Goal: Find contact information: Find contact information

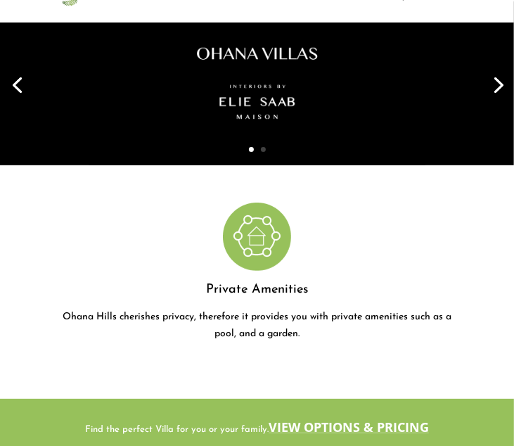
scroll to position [70, 0]
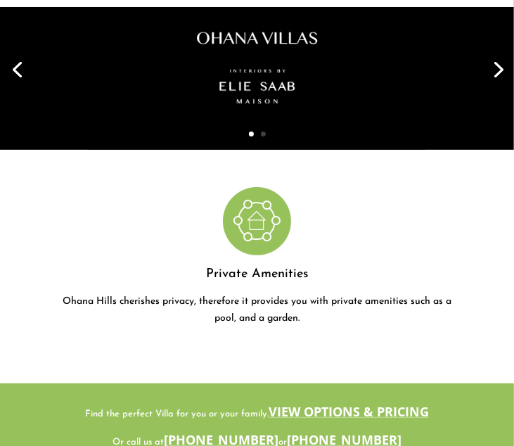
click at [495, 74] on link "Next" at bounding box center [497, 68] width 34 height 34
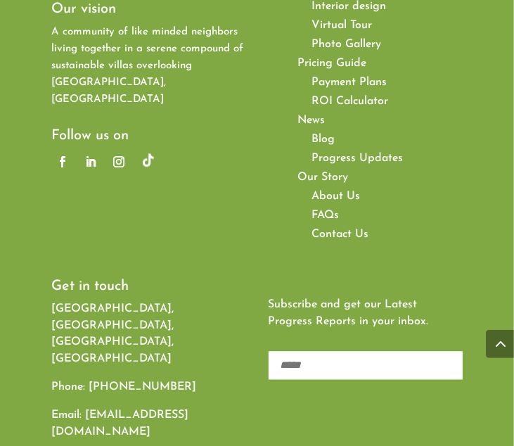
scroll to position [9137, 0]
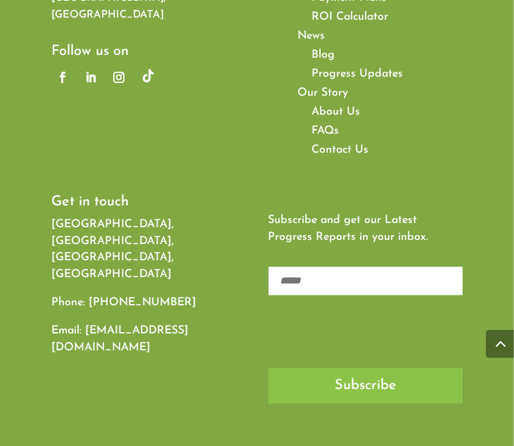
click at [317, 106] on span "About Us" at bounding box center [336, 111] width 49 height 11
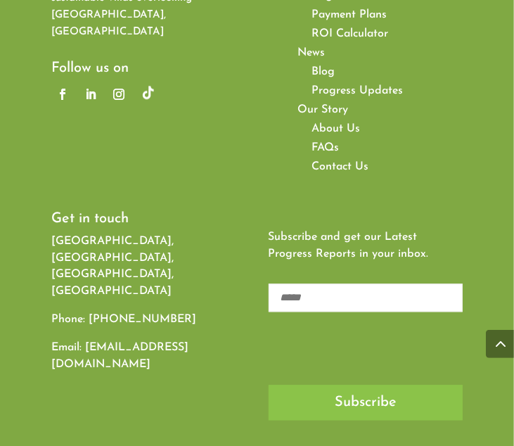
click at [335, 161] on span "Contact Us" at bounding box center [340, 166] width 57 height 11
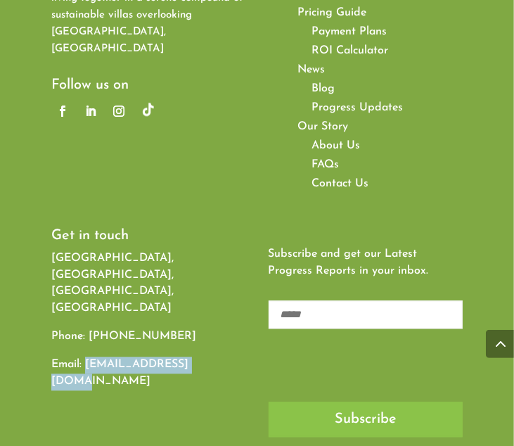
drag, startPoint x: 201, startPoint y: 280, endPoint x: 85, endPoint y: 286, distance: 116.2
click at [85, 357] on p "Email: info@ohana-hills.com" at bounding box center [148, 374] width 194 height 34
copy link "[EMAIL_ADDRESS][DOMAIN_NAME]"
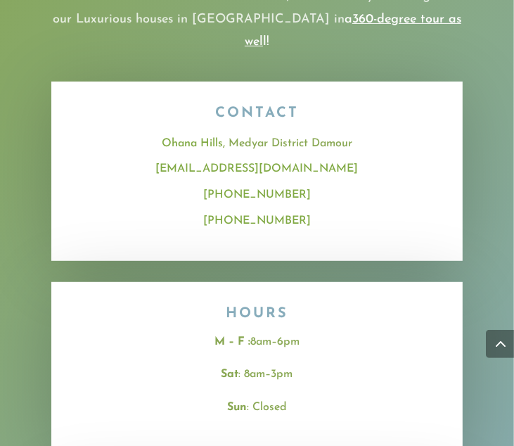
scroll to position [281, 0]
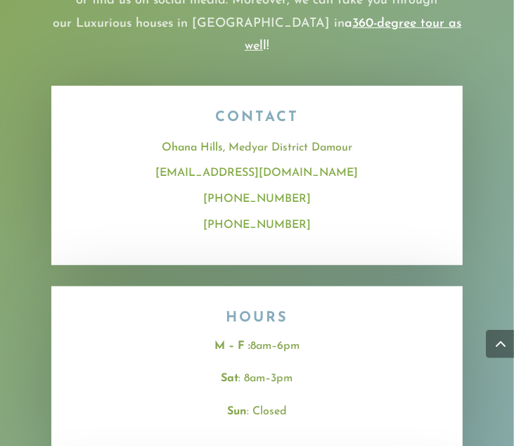
drag, startPoint x: 300, startPoint y: 174, endPoint x: 243, endPoint y: 170, distance: 57.1
click at [243, 186] on div "[PHONE_NUMBER]" at bounding box center [256, 199] width 369 height 26
copy link "70 775 006"
click at [302, 212] on div "[PHONE_NUMBER]" at bounding box center [256, 225] width 369 height 26
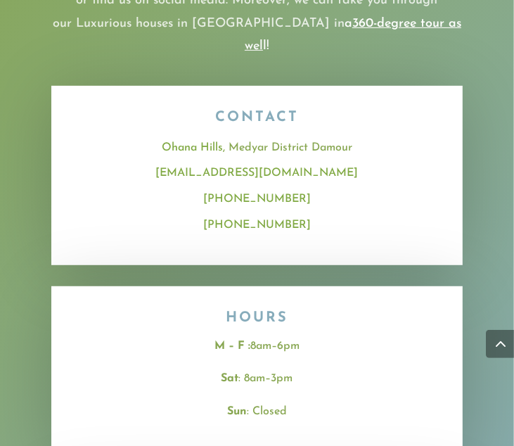
click at [300, 212] on div "[PHONE_NUMBER]" at bounding box center [256, 225] width 369 height 26
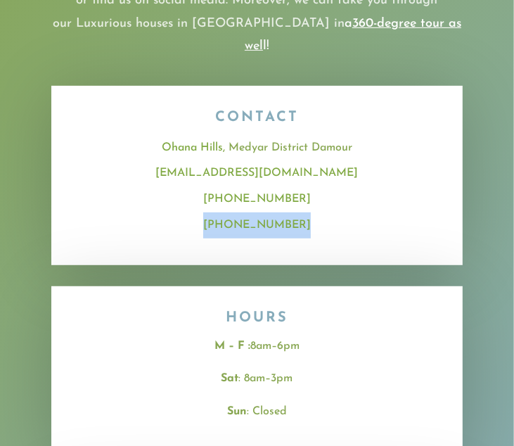
drag, startPoint x: 299, startPoint y: 200, endPoint x: 278, endPoint y: 201, distance: 20.4
click at [279, 212] on div "[PHONE_NUMBER]" at bounding box center [256, 225] width 369 height 26
click at [281, 219] on link "[PHONE_NUMBER]" at bounding box center [257, 224] width 108 height 11
click at [273, 193] on link "[PHONE_NUMBER]" at bounding box center [257, 198] width 108 height 11
click at [321, 231] on div "CONTACT [GEOGRAPHIC_DATA] , [GEOGRAPHIC_DATA] [EMAIL_ADDRESS][DOMAIN_NAME] [PHO…" at bounding box center [256, 175] width 411 height 179
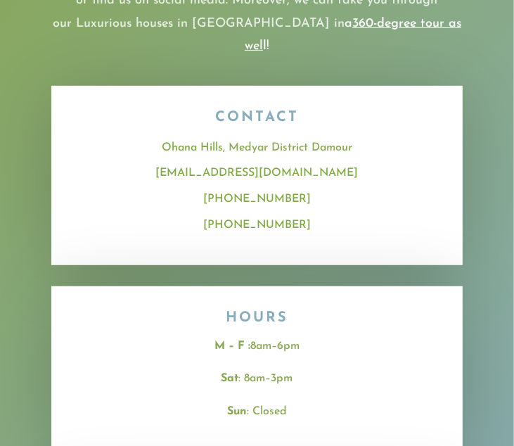
drag, startPoint x: 450, startPoint y: 149, endPoint x: 366, endPoint y: 191, distance: 93.4
click at [450, 150] on div "CONTACT [GEOGRAPHIC_DATA] , [GEOGRAPHIC_DATA] [EMAIL_ADDRESS][DOMAIN_NAME] [PHO…" at bounding box center [256, 175] width 411 height 179
drag, startPoint x: 307, startPoint y: 201, endPoint x: 247, endPoint y: 206, distance: 60.0
click at [243, 212] on div "[PHONE_NUMBER]" at bounding box center [256, 225] width 369 height 26
copy link "03 775 006"
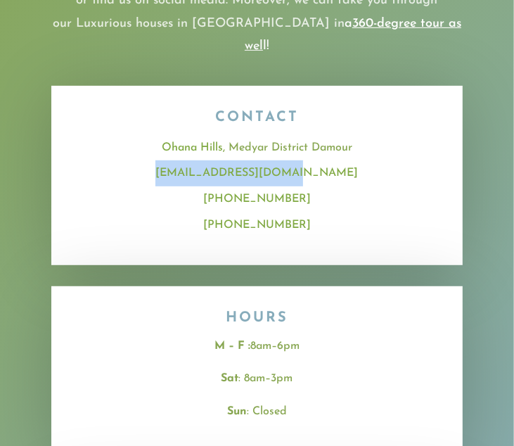
drag, startPoint x: 315, startPoint y: 150, endPoint x: 203, endPoint y: 155, distance: 112.0
click at [203, 160] on p "[EMAIL_ADDRESS][DOMAIN_NAME]" at bounding box center [256, 173] width 369 height 26
click at [343, 160] on p "[EMAIL_ADDRESS][DOMAIN_NAME]" at bounding box center [256, 173] width 369 height 26
drag, startPoint x: 316, startPoint y: 151, endPoint x: 201, endPoint y: 149, distance: 115.4
click at [201, 160] on p "[EMAIL_ADDRESS][DOMAIN_NAME]" at bounding box center [256, 173] width 369 height 26
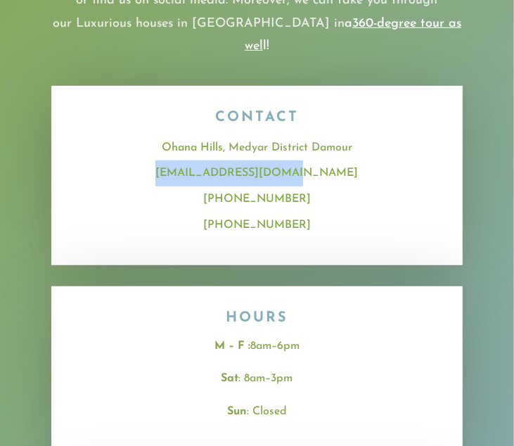
copy link "[EMAIL_ADDRESS][DOMAIN_NAME]"
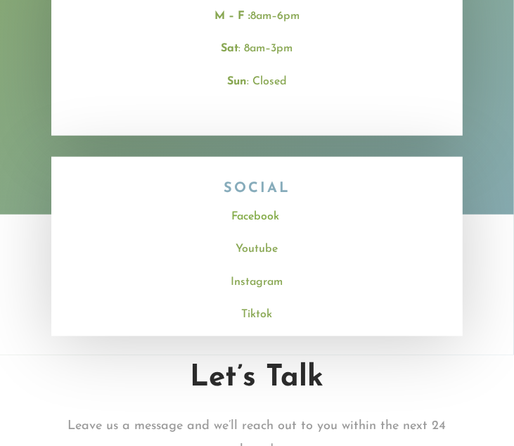
scroll to position [492, 0]
